Goal: Information Seeking & Learning: Check status

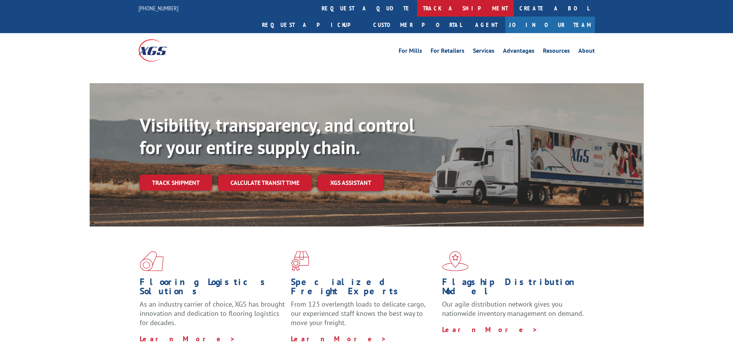
click at [417, 7] on link "track a shipment" at bounding box center [465, 8] width 97 height 17
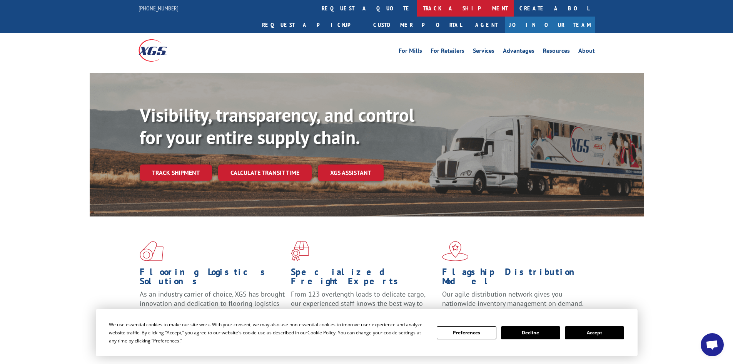
click at [417, 10] on link "track a shipment" at bounding box center [465, 8] width 97 height 17
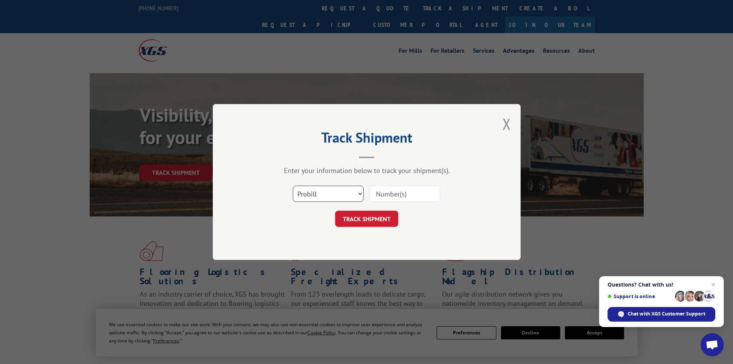
click at [304, 195] on select "Select category... Probill BOL PO" at bounding box center [328, 194] width 71 height 16
select select "bol"
click at [293, 186] on select "Select category... Probill BOL PO" at bounding box center [328, 194] width 71 height 16
click at [395, 196] on input at bounding box center [405, 194] width 71 height 16
paste input "5092457"
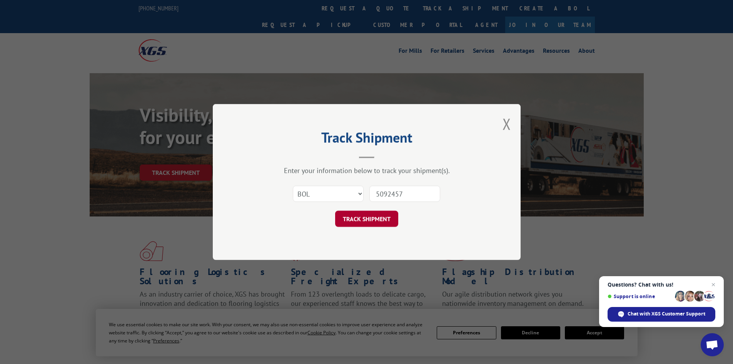
type input "5092457"
click at [362, 219] on button "TRACK SHIPMENT" at bounding box center [366, 219] width 63 height 16
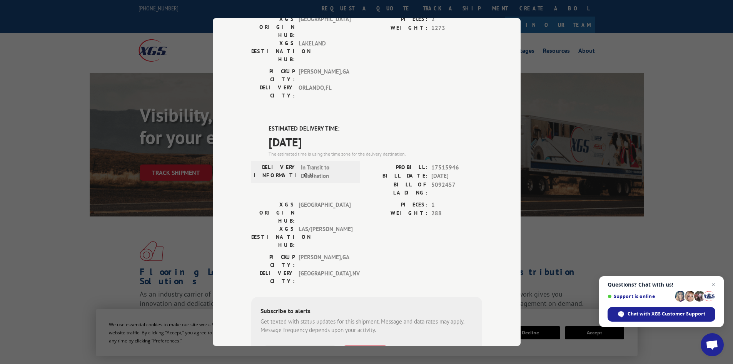
scroll to position [145, 0]
